Goal: Information Seeking & Learning: Check status

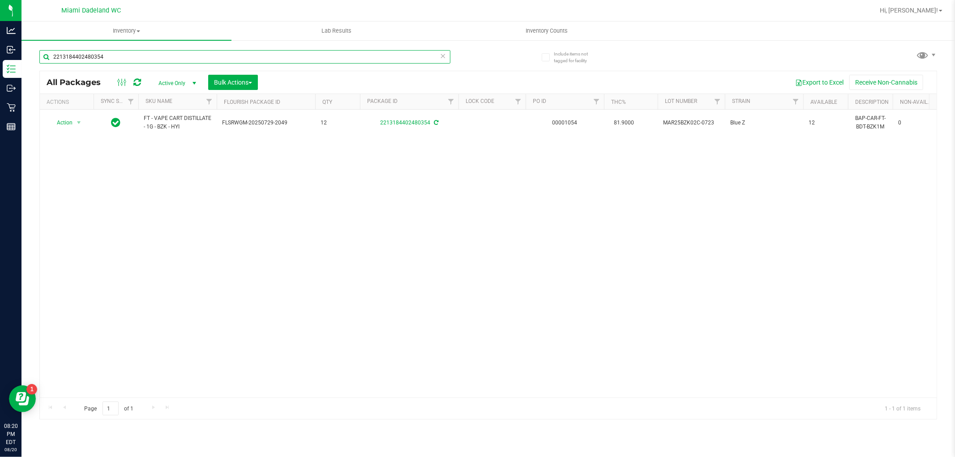
click at [86, 54] on input "2213184402480354" at bounding box center [244, 56] width 411 height 13
click at [87, 54] on input "2213184402480354" at bounding box center [244, 56] width 411 height 13
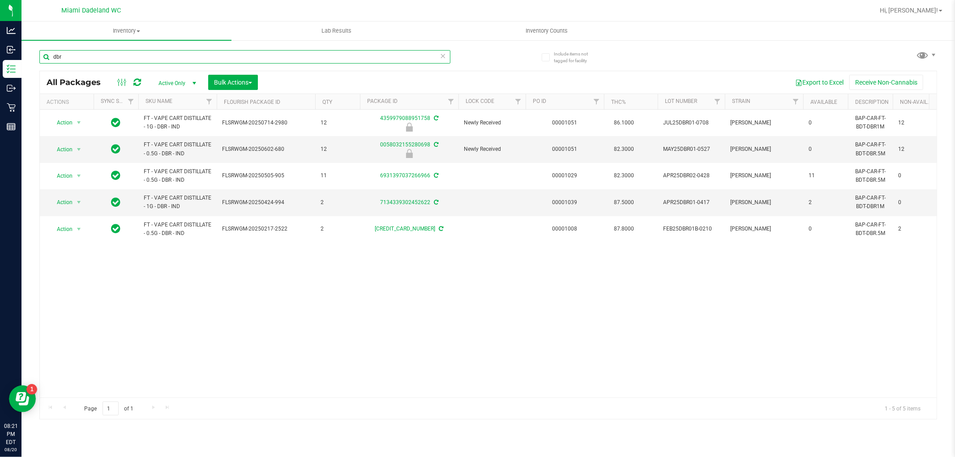
click at [103, 55] on input "dbr" at bounding box center [244, 56] width 411 height 13
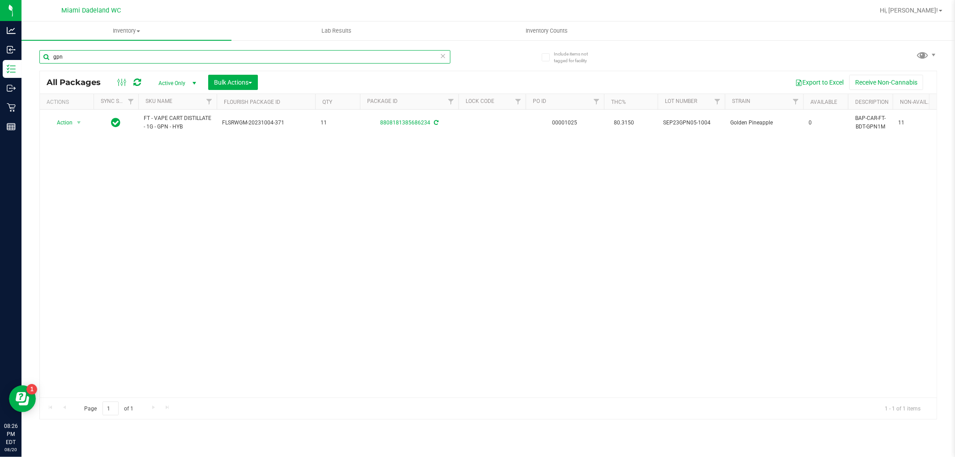
click at [102, 55] on input "gpn" at bounding box center [244, 56] width 411 height 13
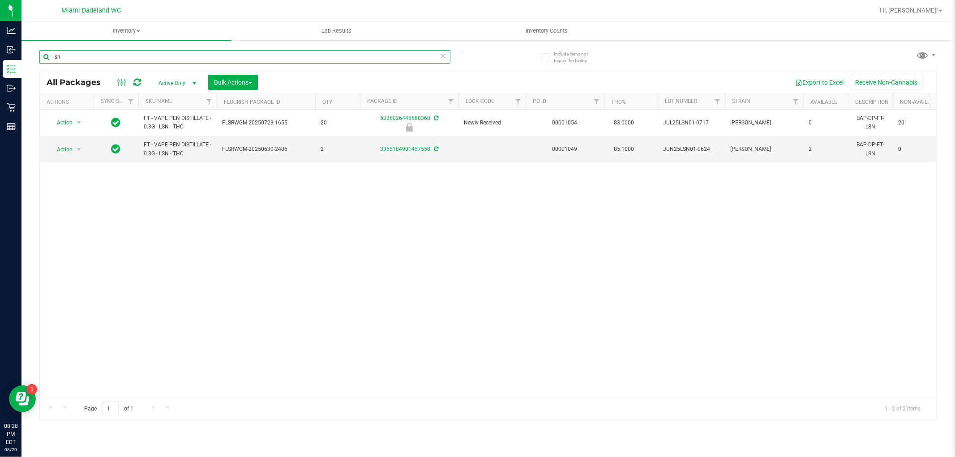
click at [151, 50] on input "lsn" at bounding box center [244, 56] width 411 height 13
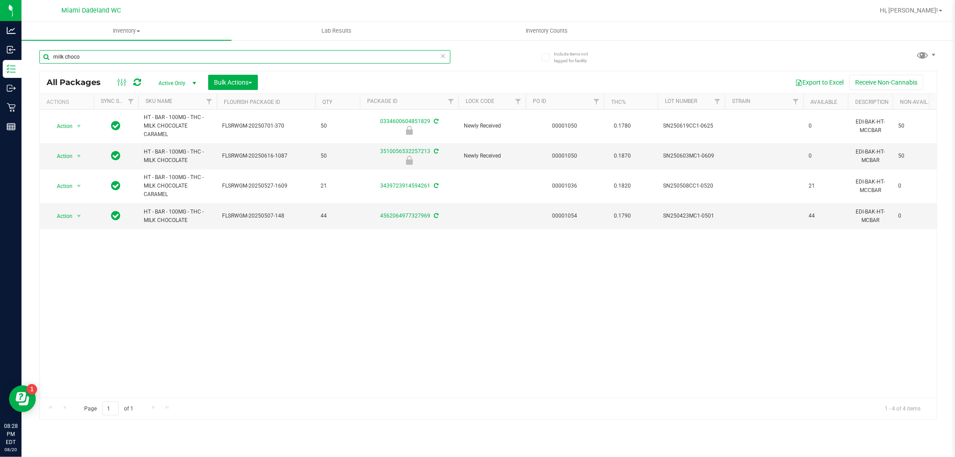
type input "milk choco"
click at [926, 10] on span "Hi, [PERSON_NAME]!" at bounding box center [909, 10] width 58 height 7
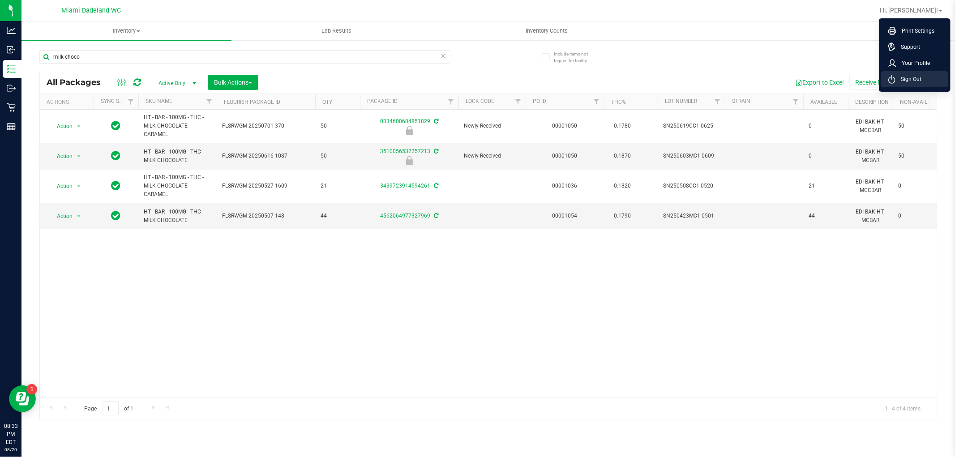
click at [911, 82] on span "Sign Out" at bounding box center [909, 79] width 26 height 9
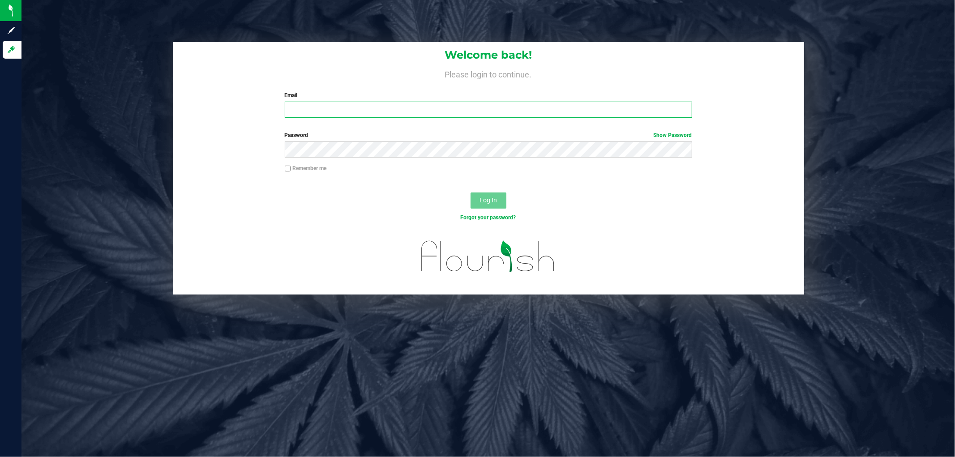
click at [475, 117] on input "Email" at bounding box center [489, 110] width 408 height 16
type input "[EMAIL_ADDRESS][DOMAIN_NAME]"
click at [471, 193] on button "Log In" at bounding box center [489, 201] width 36 height 16
